Goal: Check status: Check status

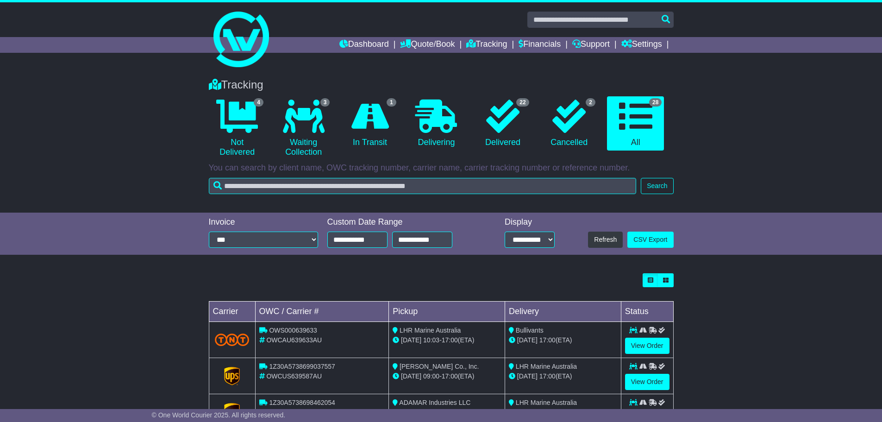
select select "**"
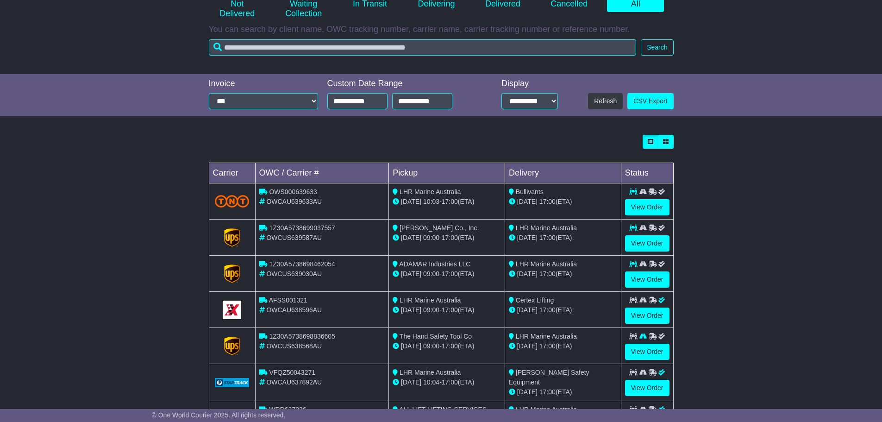
scroll to position [139, 0]
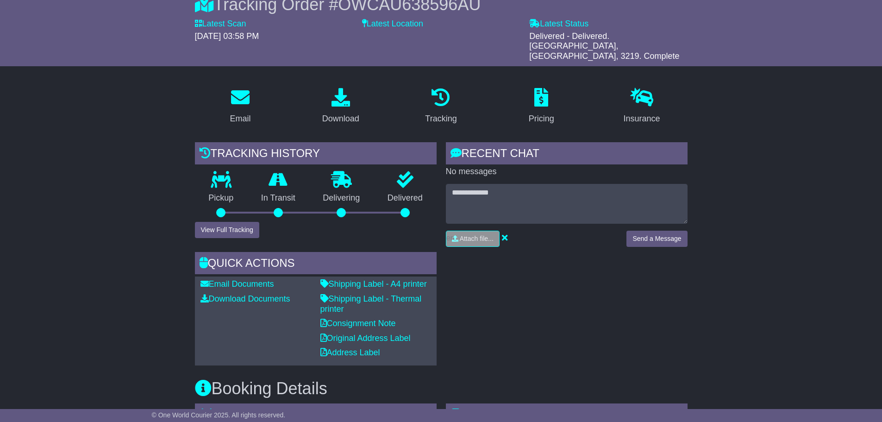
scroll to position [93, 0]
click at [228, 226] on button "View Full Tracking" at bounding box center [227, 230] width 64 height 16
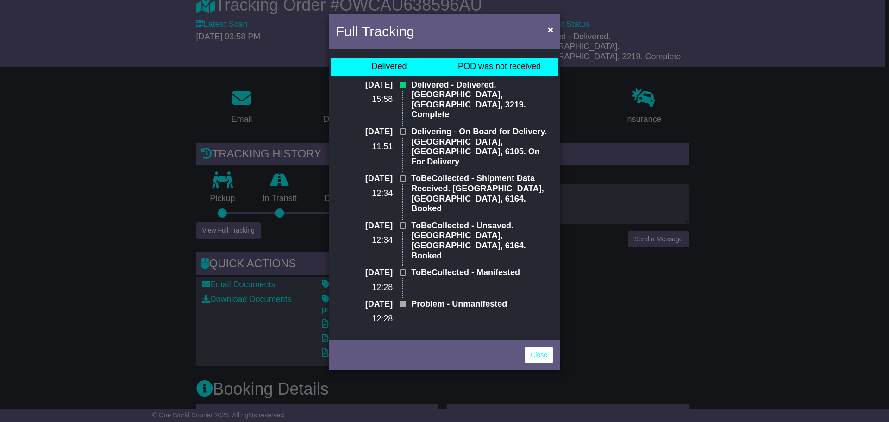
drag, startPoint x: 737, startPoint y: 276, endPoint x: 742, endPoint y: 271, distance: 7.2
click at [738, 276] on div "Full Tracking × Delivered POD was not received 27 Aug 2025 15:58 Delivered - De…" at bounding box center [444, 211] width 889 height 422
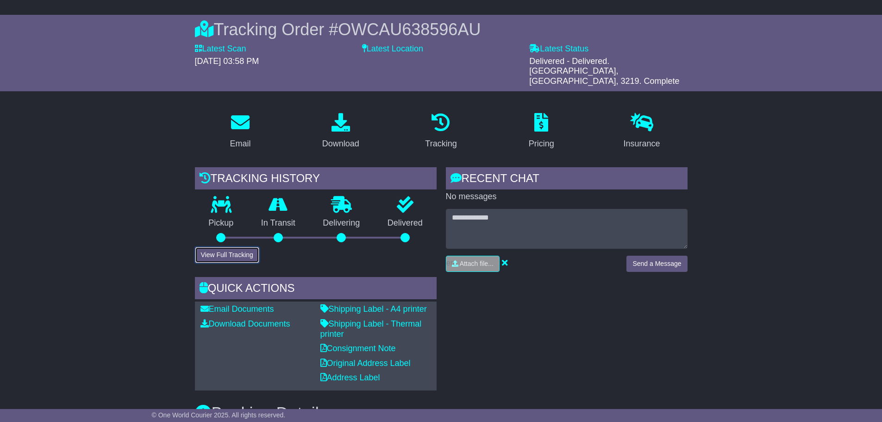
scroll to position [0, 0]
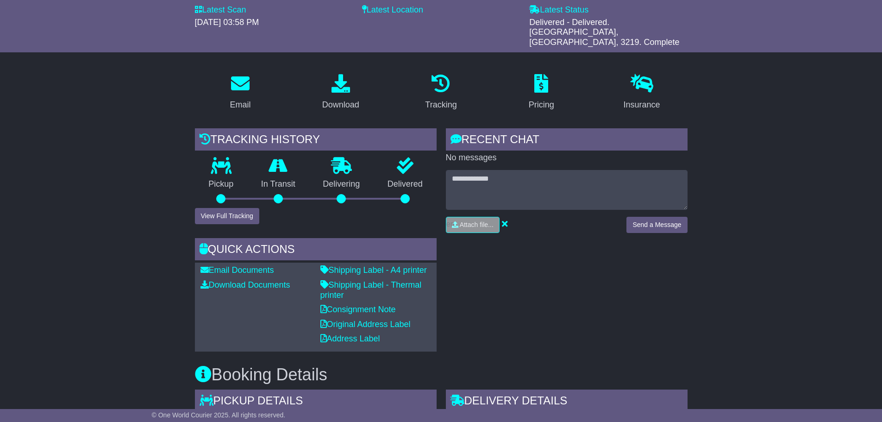
scroll to position [106, 0]
click at [231, 209] on button "View Full Tracking" at bounding box center [227, 217] width 64 height 16
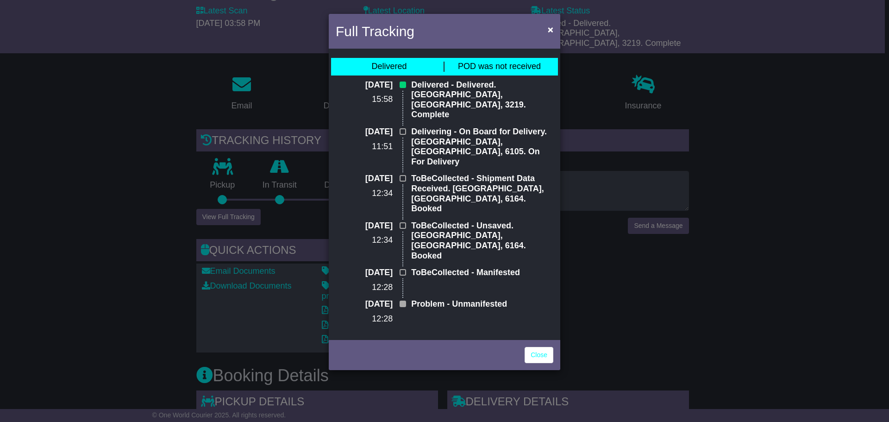
click at [493, 135] on p "Delivering - On Board for Delivery. Perth Airport, WA, 6105. On For Delivery" at bounding box center [482, 147] width 142 height 40
click at [497, 174] on p "ToBeCollected - Shipment Data Received. Yangebup, WA, 6164. Booked" at bounding box center [482, 194] width 142 height 40
click at [626, 314] on div "Full Tracking × Delivered POD was not received 27 Aug 2025 15:58 Delivered - De…" at bounding box center [444, 211] width 889 height 422
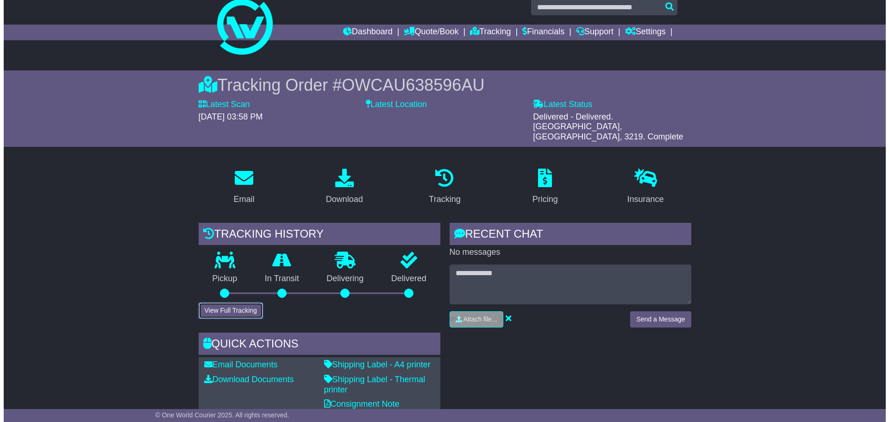
scroll to position [0, 0]
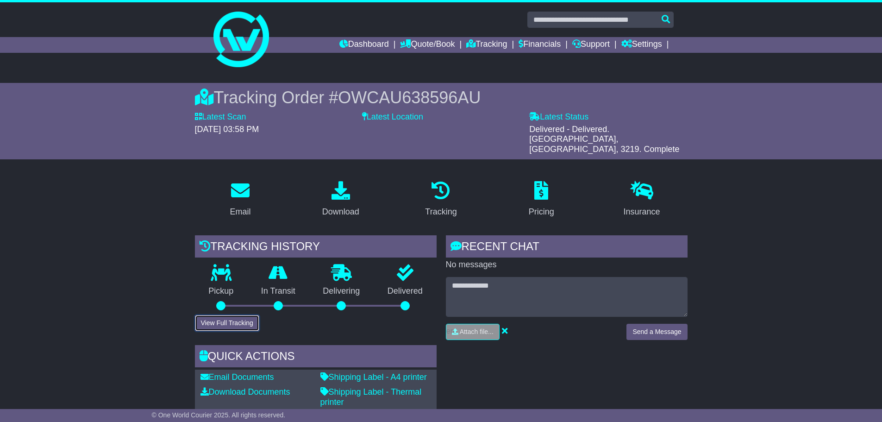
click at [243, 315] on button "View Full Tracking" at bounding box center [227, 323] width 64 height 16
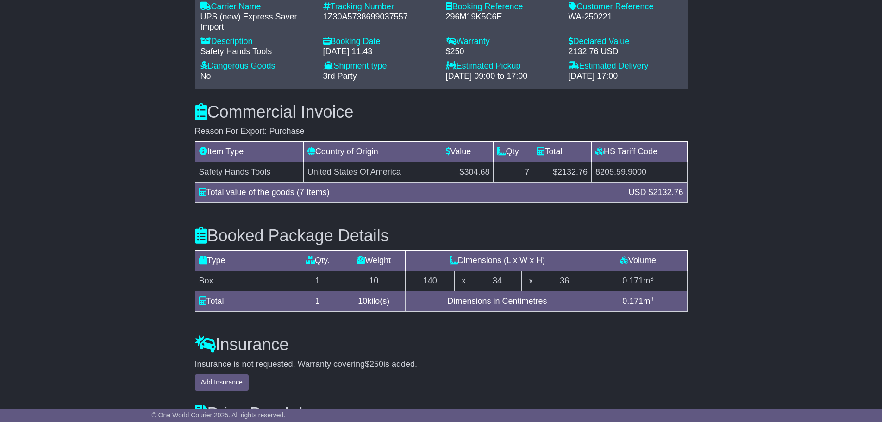
scroll to position [833, 0]
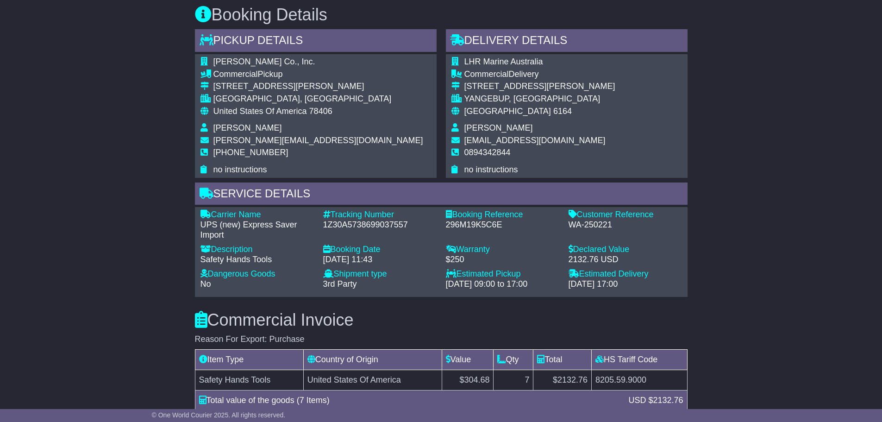
scroll to position [648, 0]
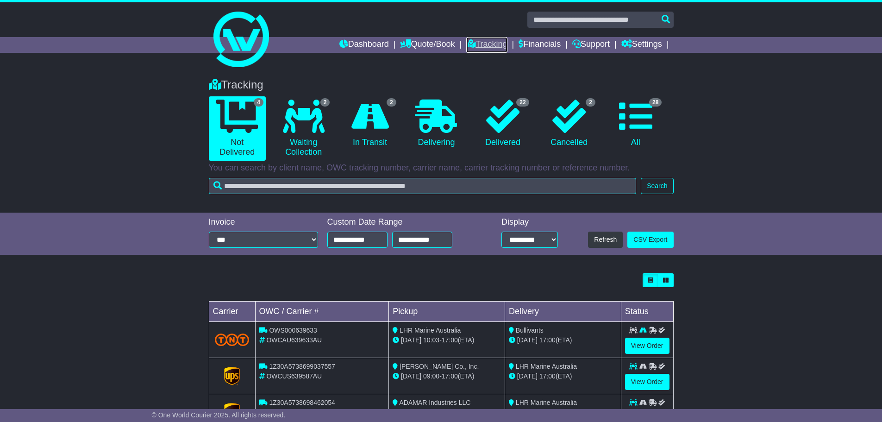
click at [489, 45] on link "Tracking" at bounding box center [486, 45] width 41 height 16
click at [551, 236] on select "**********" at bounding box center [529, 239] width 56 height 16
select select "**"
click at [501, 231] on select "**********" at bounding box center [529, 239] width 56 height 16
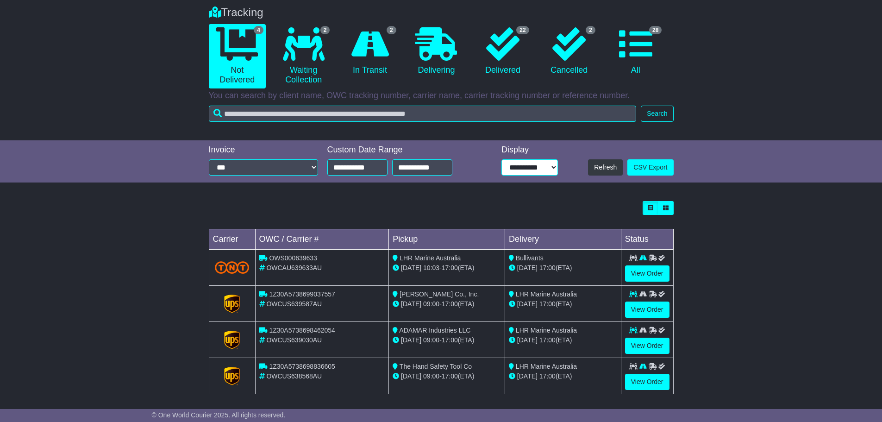
scroll to position [77, 0]
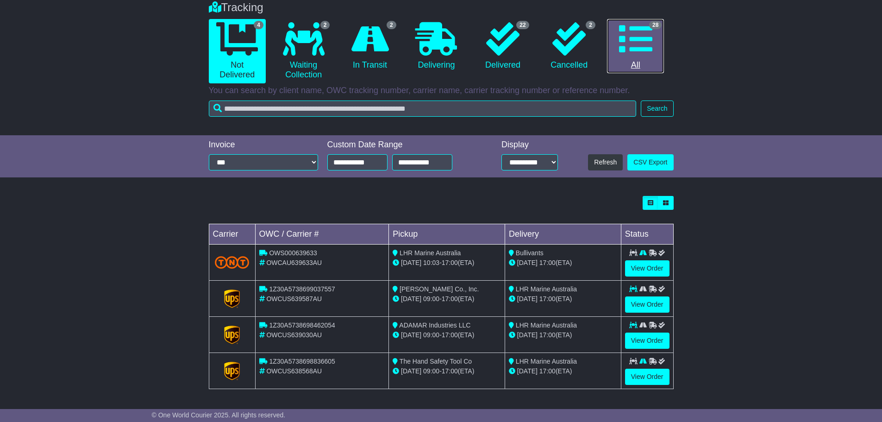
click at [635, 58] on link "28 All" at bounding box center [635, 46] width 57 height 55
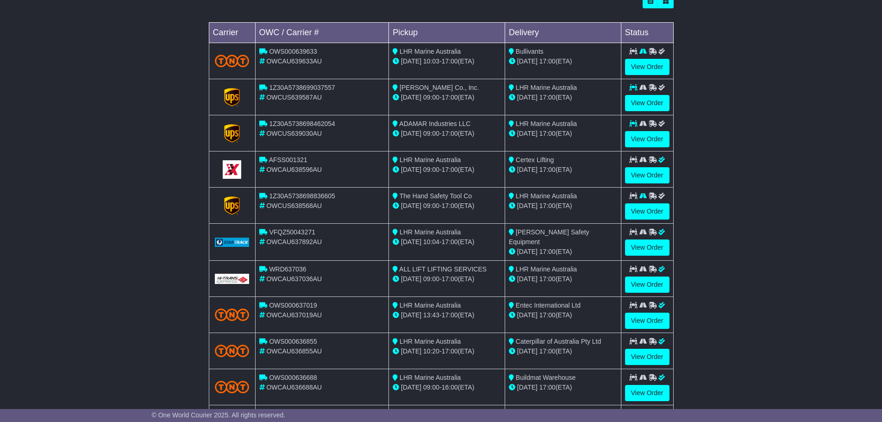
scroll to position [324, 0]
